Goal: Use online tool/utility: Utilize a website feature to perform a specific function

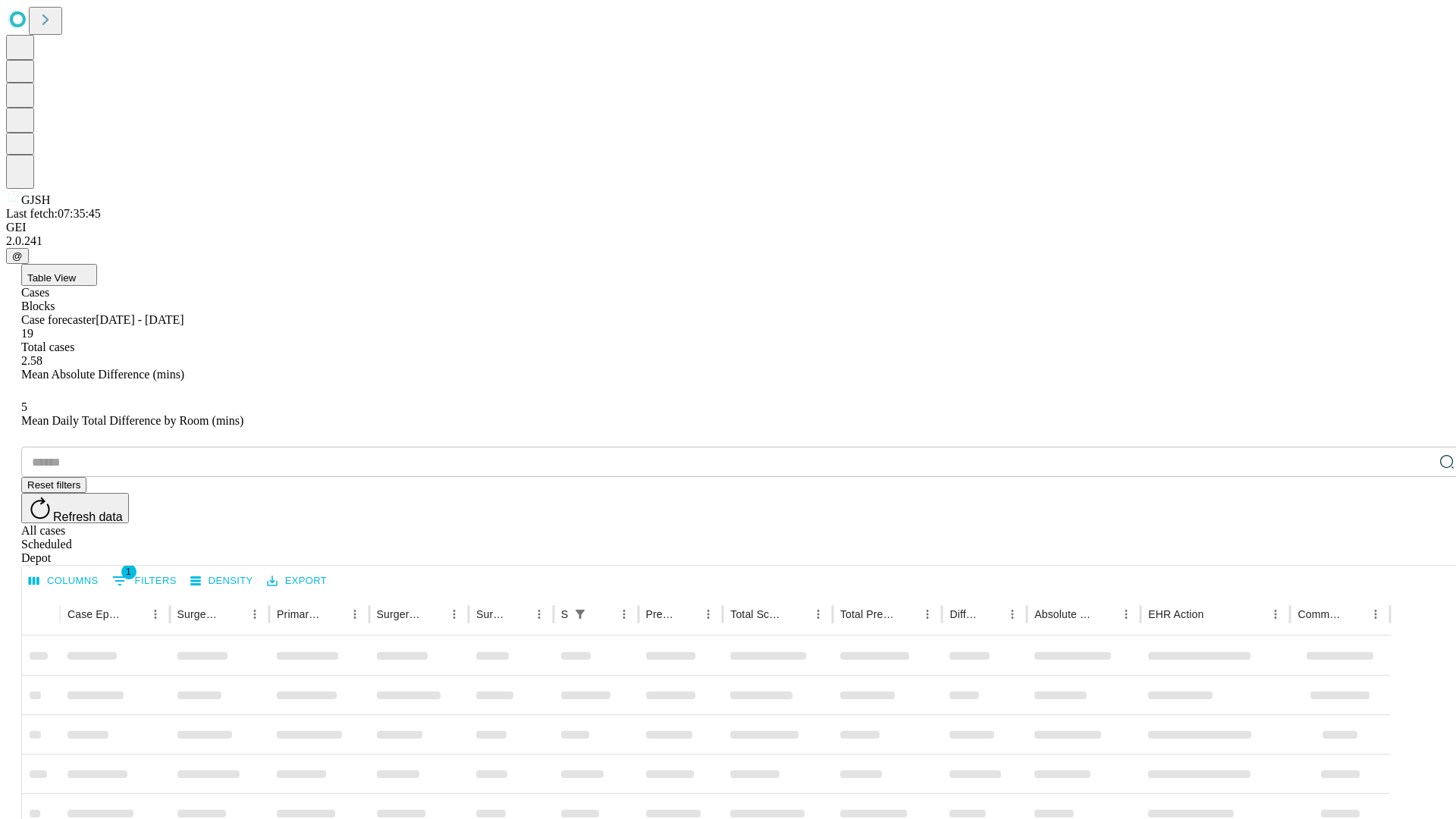
click at [76, 272] on span "Table View" at bounding box center [51, 278] width 49 height 12
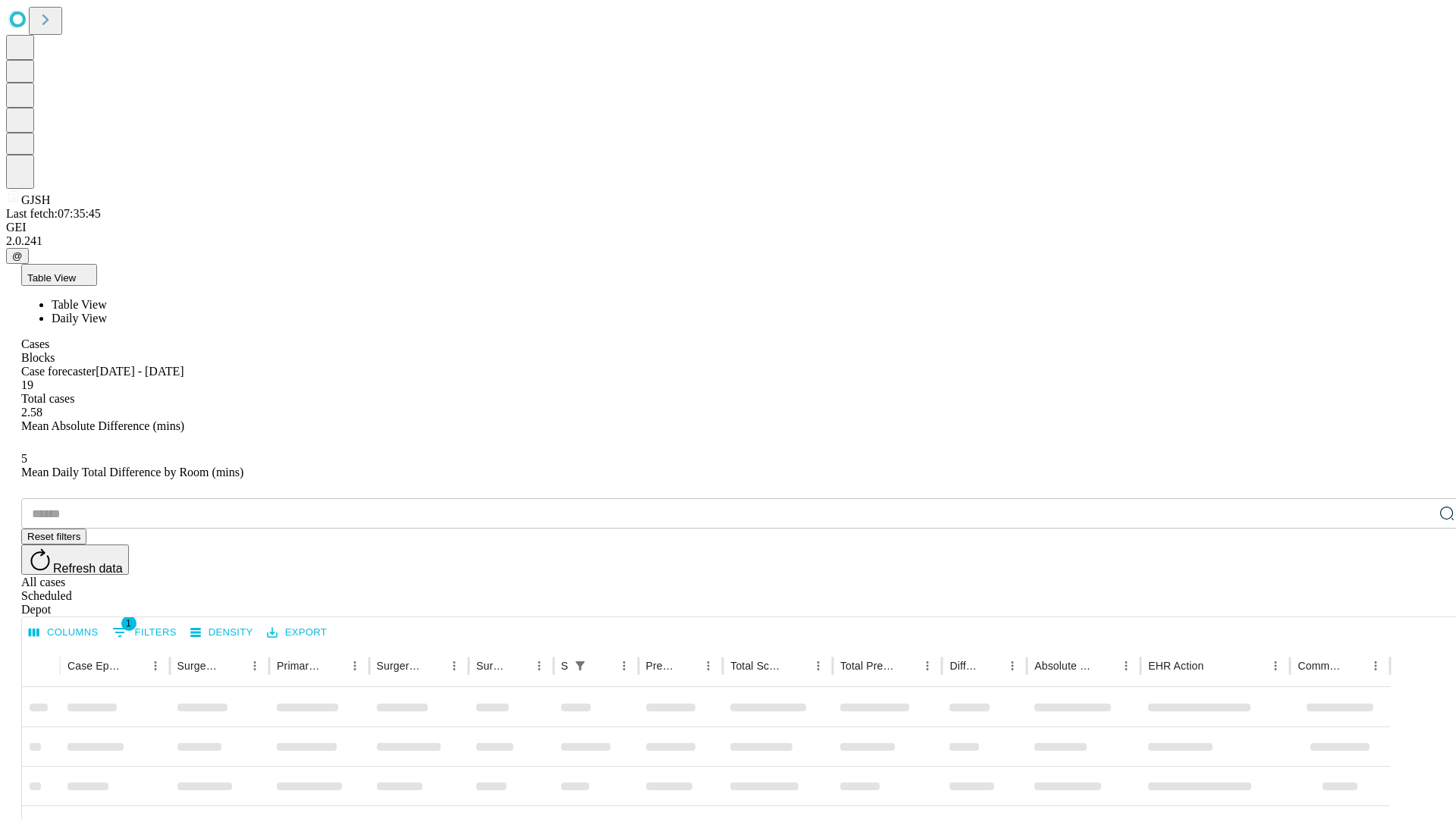
click at [107, 311] on span "Daily View" at bounding box center [79, 318] width 55 height 13
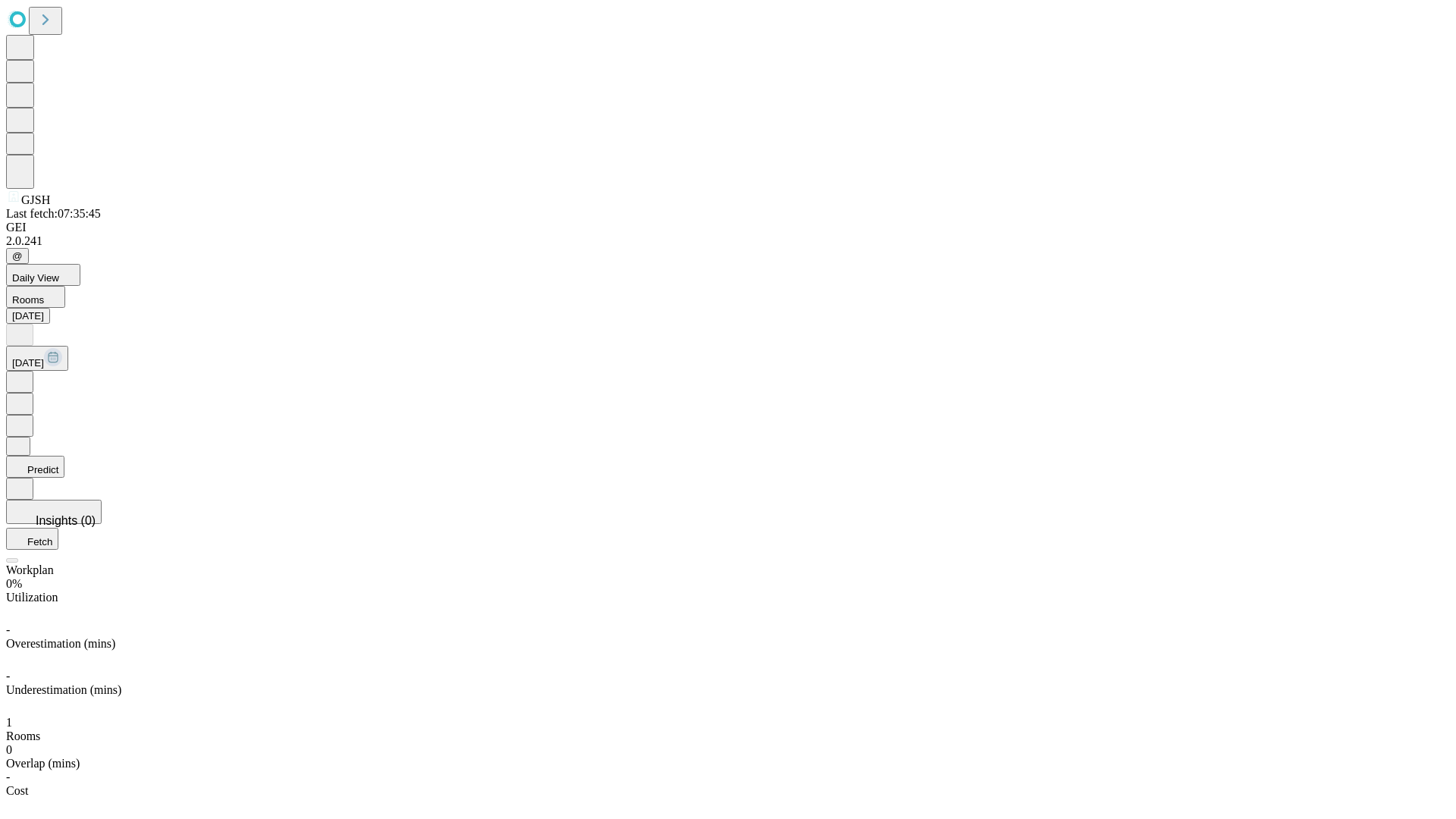
click at [65, 456] on button "Predict" at bounding box center [35, 467] width 59 height 22
